Goal: Task Accomplishment & Management: Use online tool/utility

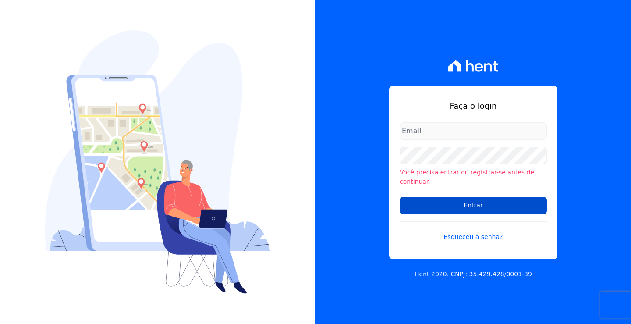
type input "[PERSON_NAME][EMAIL_ADDRESS][DOMAIN_NAME]"
click at [496, 207] on input "Entrar" at bounding box center [473, 206] width 147 height 18
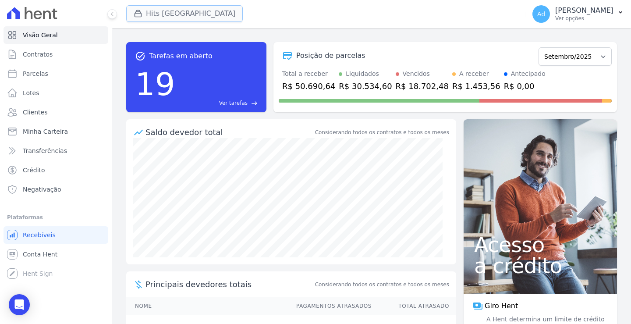
click at [176, 20] on button "Hits [GEOGRAPHIC_DATA]" at bounding box center [184, 13] width 117 height 17
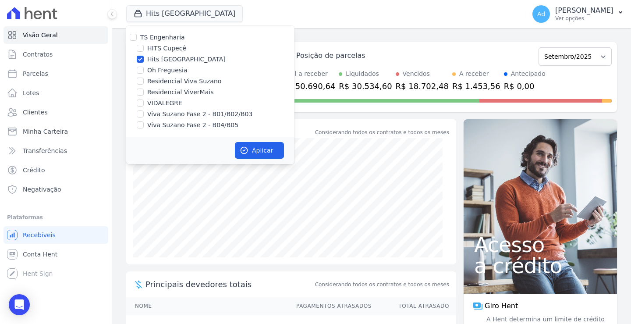
click at [175, 58] on label "Hits [GEOGRAPHIC_DATA]" at bounding box center [186, 59] width 78 height 9
click at [144, 58] on input "Hits [GEOGRAPHIC_DATA]" at bounding box center [140, 59] width 7 height 7
checkbox input "false"
click at [161, 70] on label "Oh Freguesia" at bounding box center [167, 70] width 40 height 9
click at [144, 70] on input "Oh Freguesia" at bounding box center [140, 70] width 7 height 7
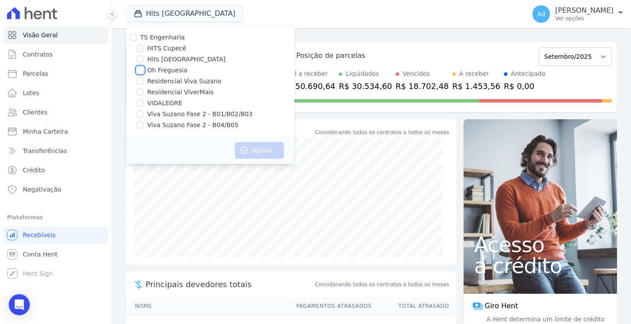
checkbox input "true"
click at [268, 150] on button "Aplicar" at bounding box center [259, 150] width 49 height 17
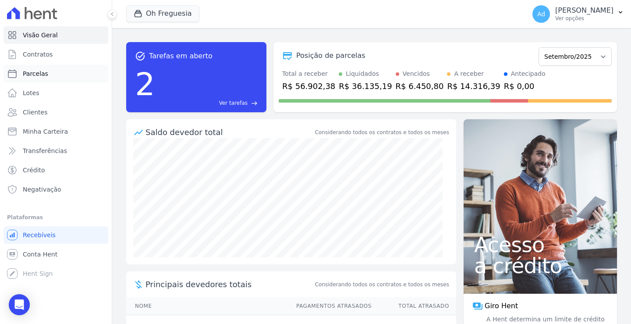
click at [38, 73] on span "Parcelas" at bounding box center [35, 73] width 25 height 9
select select
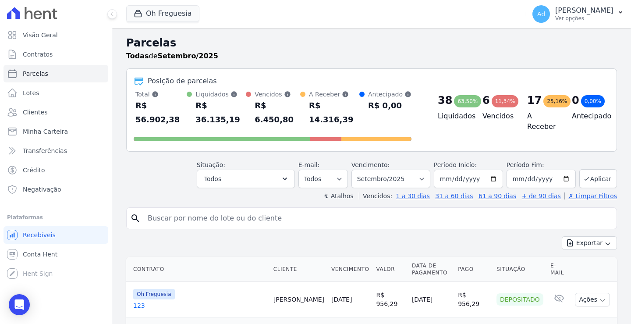
click at [202, 211] on input "search" at bounding box center [377, 218] width 471 height 18
type input "063"
select select
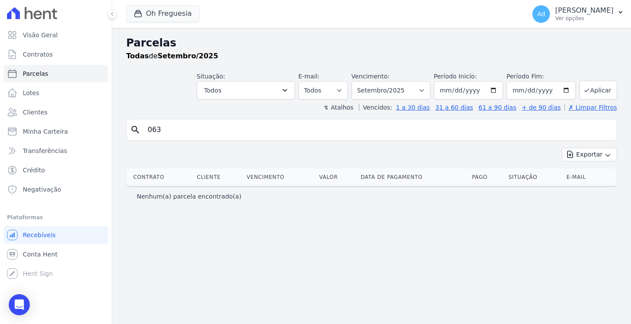
drag, startPoint x: 126, startPoint y: 126, endPoint x: 116, endPoint y: 124, distance: 9.8
click at [116, 124] on div "Parcelas Todas de Setembro/2025 Situação: Agendado Em Aberto Pago Processando C…" at bounding box center [371, 176] width 519 height 296
click at [61, 116] on link "Clientes" at bounding box center [56, 112] width 105 height 18
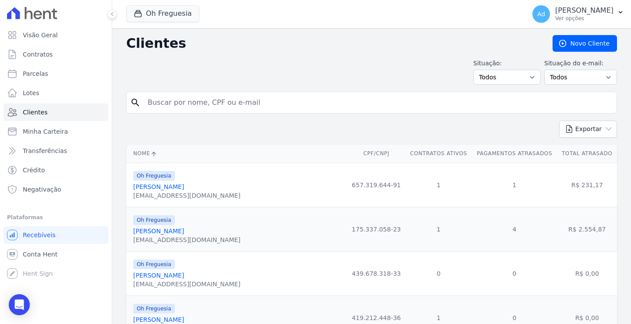
click at [198, 107] on input "search" at bounding box center [377, 103] width 471 height 18
type input "[PERSON_NAME]"
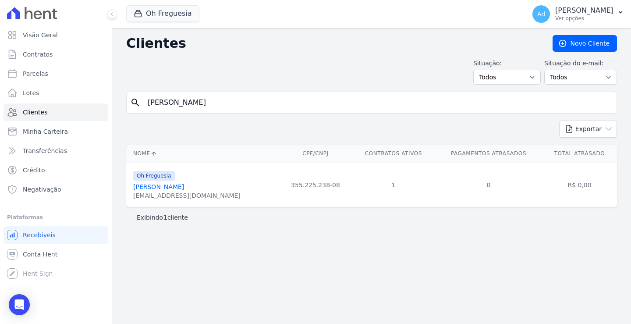
click at [156, 184] on link "[PERSON_NAME]" at bounding box center [158, 186] width 51 height 7
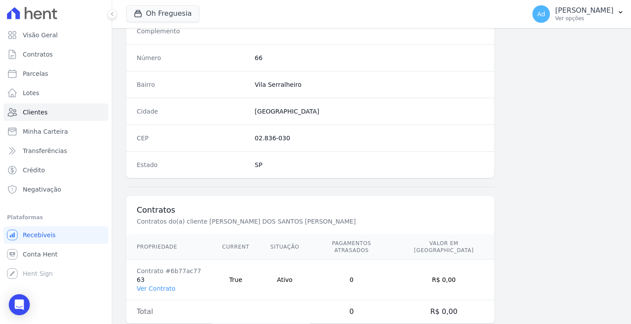
scroll to position [496, 0]
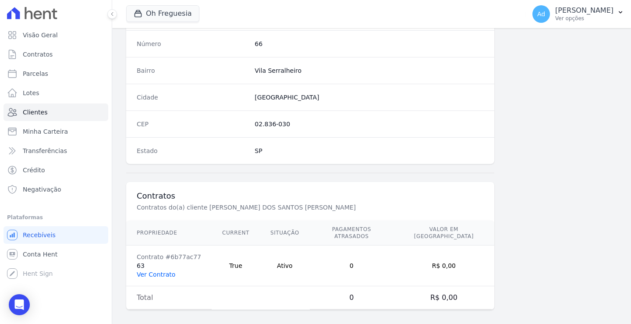
click at [152, 271] on link "Ver Contrato" at bounding box center [156, 274] width 39 height 7
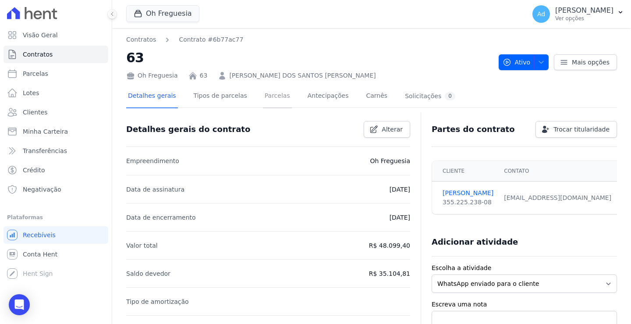
click at [271, 98] on link "Parcelas" at bounding box center [277, 96] width 29 height 23
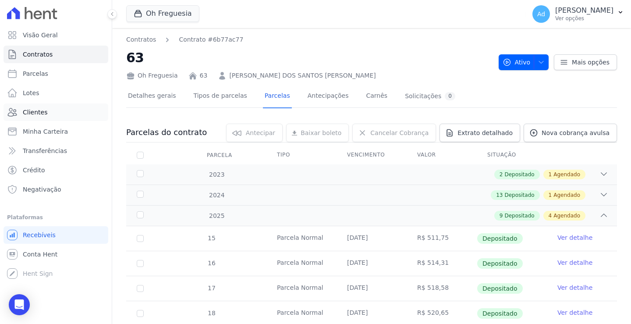
click at [53, 113] on link "Clientes" at bounding box center [56, 112] width 105 height 18
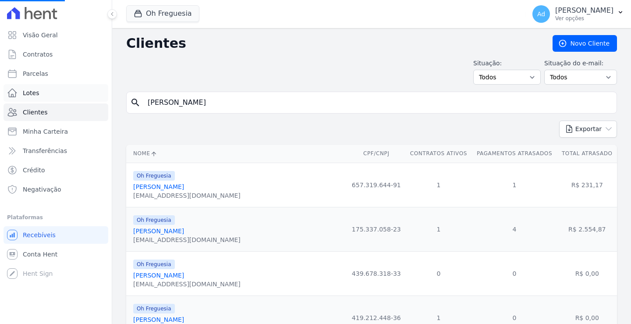
drag, startPoint x: 218, startPoint y: 106, endPoint x: 101, endPoint y: 91, distance: 118.0
click at [101, 91] on div "Visão Geral Contratos [GEOGRAPHIC_DATA] Lotes Clientes Minha Carteira Transferê…" at bounding box center [315, 162] width 631 height 324
click at [212, 108] on input "search" at bounding box center [377, 103] width 471 height 18
type input "[PERSON_NAME]"
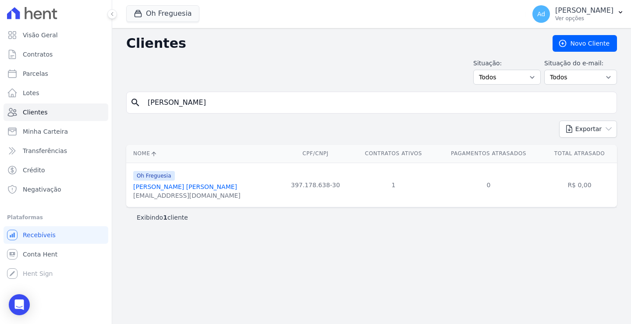
click at [188, 188] on link "[PERSON_NAME] [PERSON_NAME]" at bounding box center [185, 186] width 104 height 7
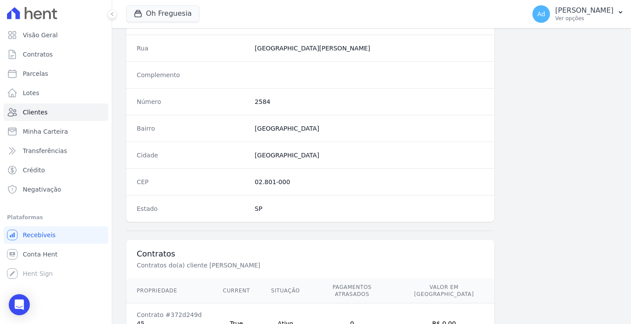
scroll to position [496, 0]
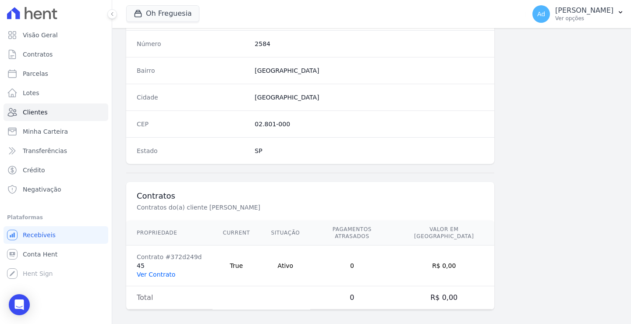
click at [161, 271] on link "Ver Contrato" at bounding box center [156, 274] width 39 height 7
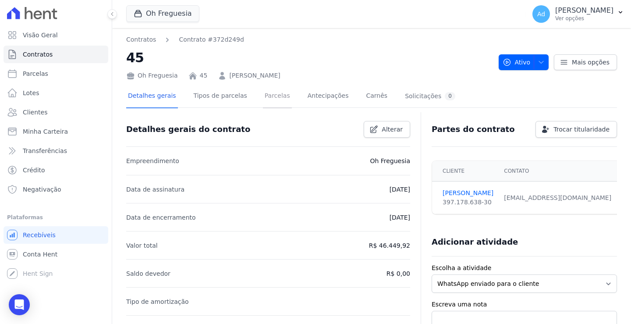
click at [264, 96] on link "Parcelas" at bounding box center [277, 96] width 29 height 23
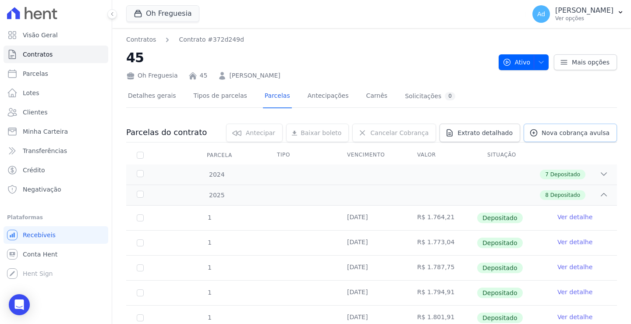
click at [545, 137] on link "Nova cobrança avulsa" at bounding box center [570, 133] width 93 height 18
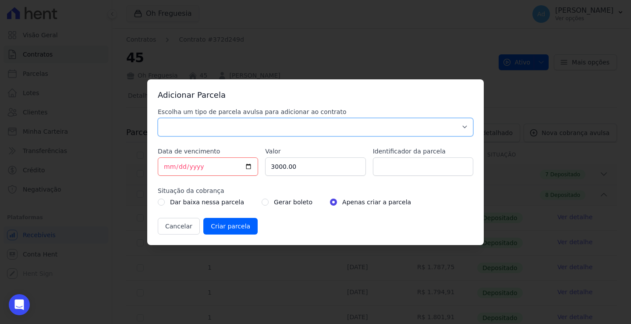
click at [282, 127] on select "Parcela Normal Sinal Caução Intercalada Chaves Pré Chaves Pós Chaves Taxas Quit…" at bounding box center [315, 127] width 315 height 18
select select "standard"
click at [158, 118] on select "Parcela Normal Sinal Caução Intercalada Chaves Pré Chaves Pós Chaves Taxas Quit…" at bounding box center [315, 127] width 315 height 18
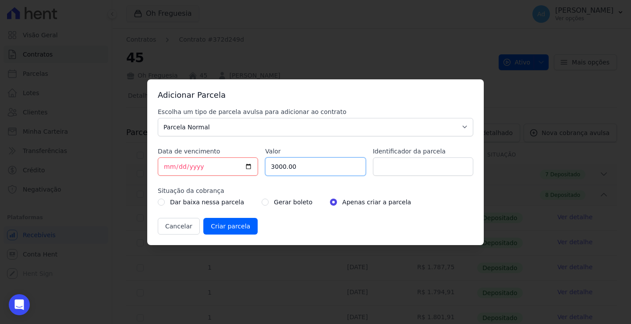
drag, startPoint x: 324, startPoint y: 162, endPoint x: 231, endPoint y: 157, distance: 93.5
click at [231, 157] on div "Escolha um tipo de parcela avulsa para adicionar ao contrato Parcela Normal Sin…" at bounding box center [315, 170] width 315 height 127
click at [292, 171] on input "Valor" at bounding box center [315, 166] width 100 height 18
type input "1851.06"
click at [432, 170] on input "Identificador da parcela" at bounding box center [423, 166] width 100 height 18
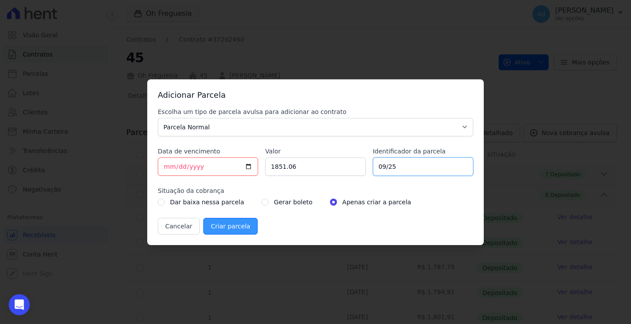
type input "09/25"
click at [234, 224] on input "Criar parcela" at bounding box center [230, 226] width 54 height 17
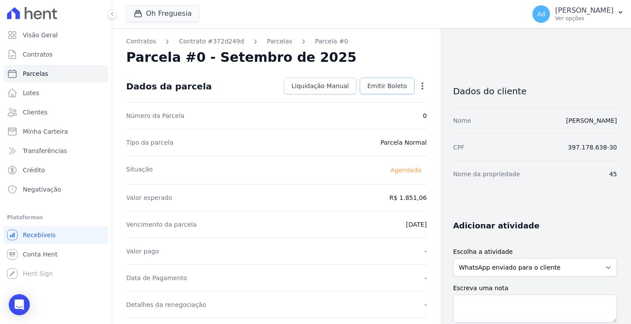
click at [390, 88] on span "Emitir Boleto" at bounding box center [387, 85] width 40 height 9
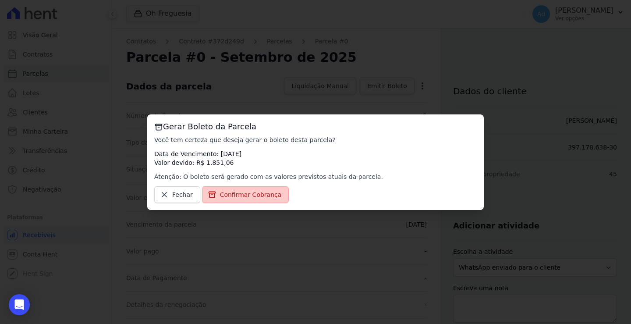
click at [251, 198] on span "Confirmar Cobrança" at bounding box center [251, 194] width 62 height 9
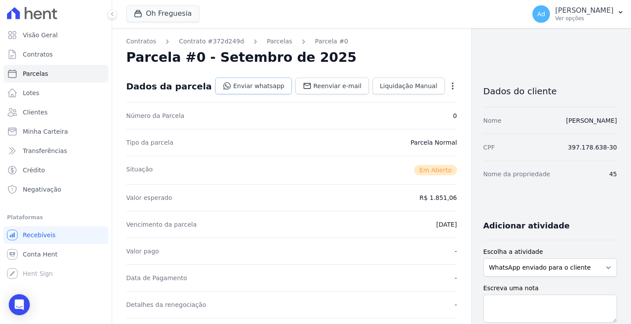
click at [243, 90] on link "Enviar whatsapp" at bounding box center [253, 86] width 77 height 17
